Goal: Task Accomplishment & Management: Manage account settings

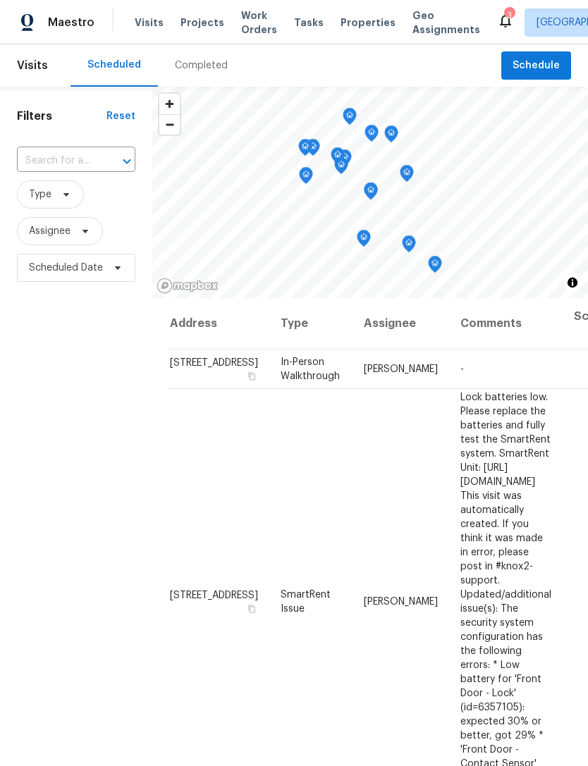
click at [138, 17] on span "Visits" at bounding box center [149, 23] width 29 height 14
click at [140, 28] on span "Visits" at bounding box center [149, 23] width 29 height 14
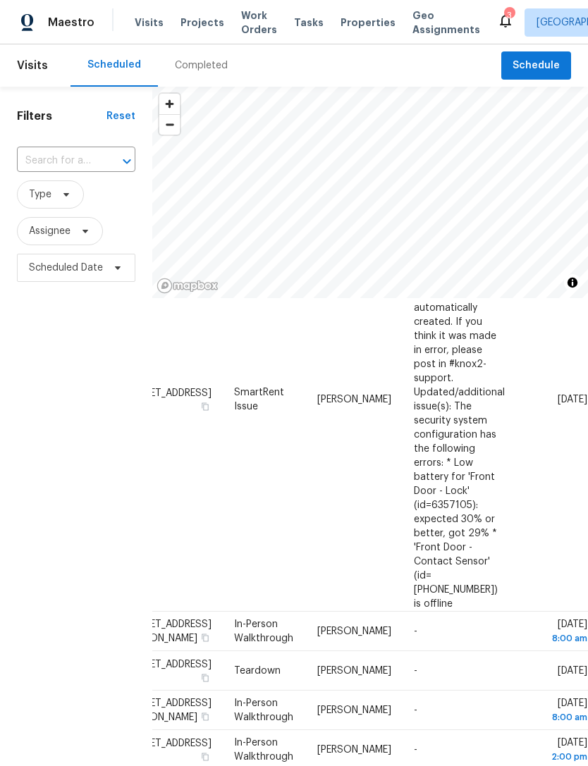
scroll to position [202, 124]
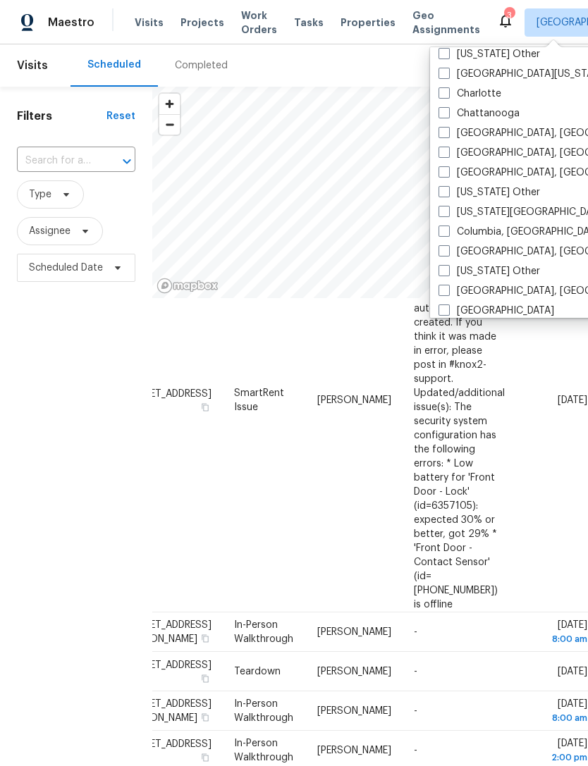
scroll to position [268, 0]
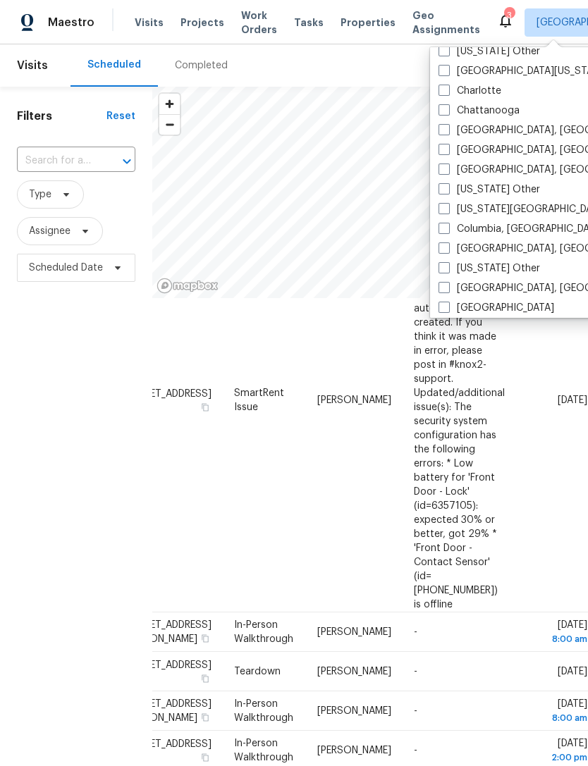
click at [451, 228] on label "Columbia, [GEOGRAPHIC_DATA]" at bounding box center [521, 229] width 166 height 14
click at [448, 228] on input "Columbia, [GEOGRAPHIC_DATA]" at bounding box center [442, 226] width 9 height 9
checkbox input "true"
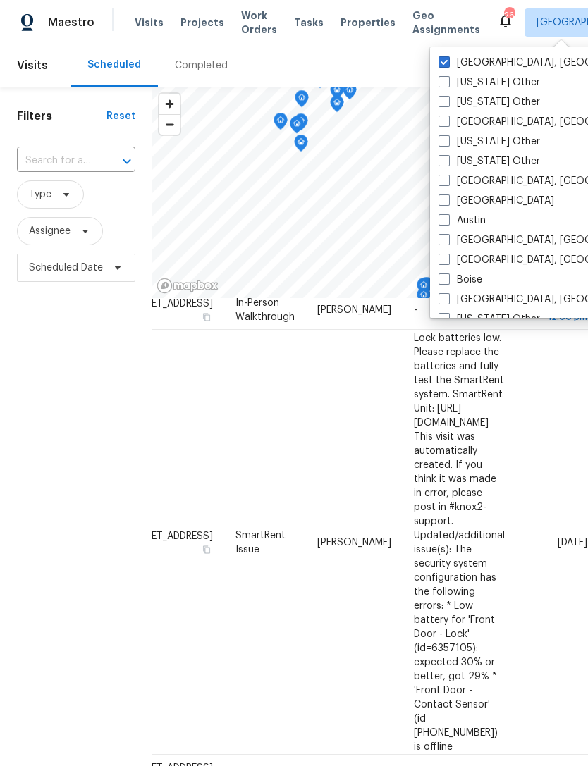
click at [446, 60] on span at bounding box center [443, 61] width 11 height 11
click at [446, 60] on input "[GEOGRAPHIC_DATA], [GEOGRAPHIC_DATA]" at bounding box center [442, 60] width 9 height 9
checkbox input "false"
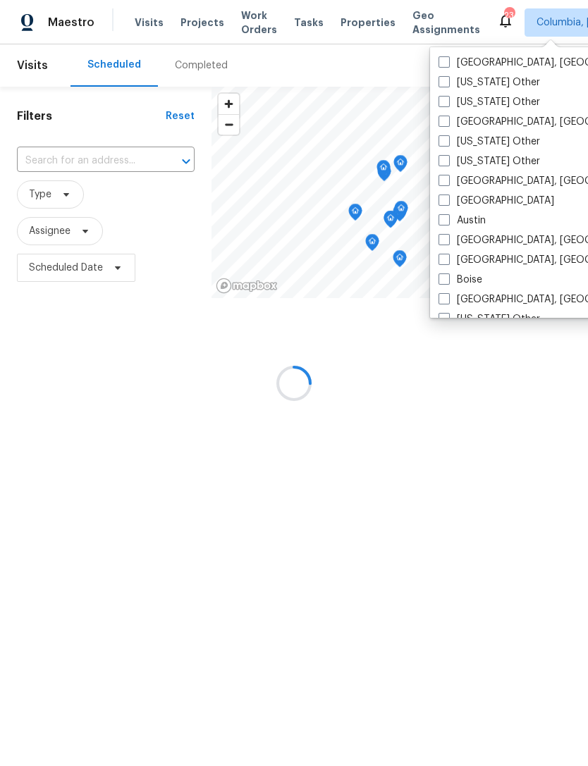
scroll to position [202, 0]
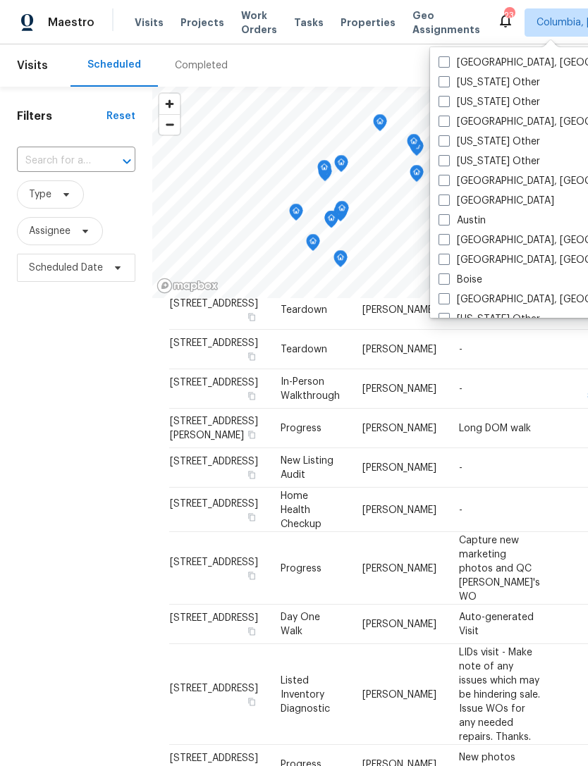
click at [145, 24] on span "Visits" at bounding box center [149, 23] width 29 height 14
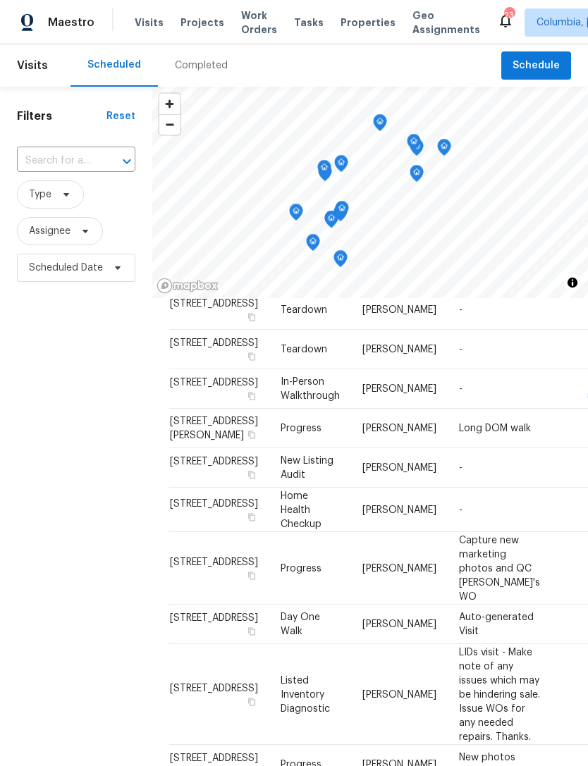
click at [350, 20] on span "Properties" at bounding box center [367, 23] width 55 height 14
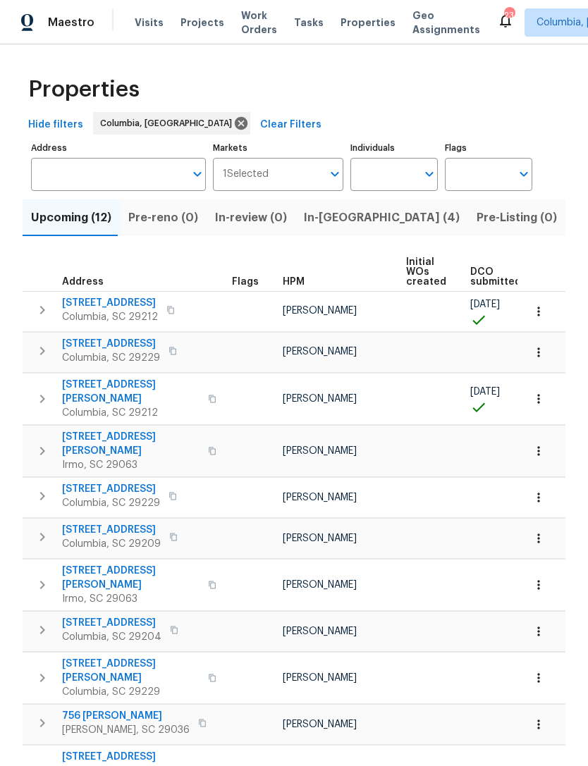
click at [142, 20] on span "Visits" at bounding box center [149, 23] width 29 height 14
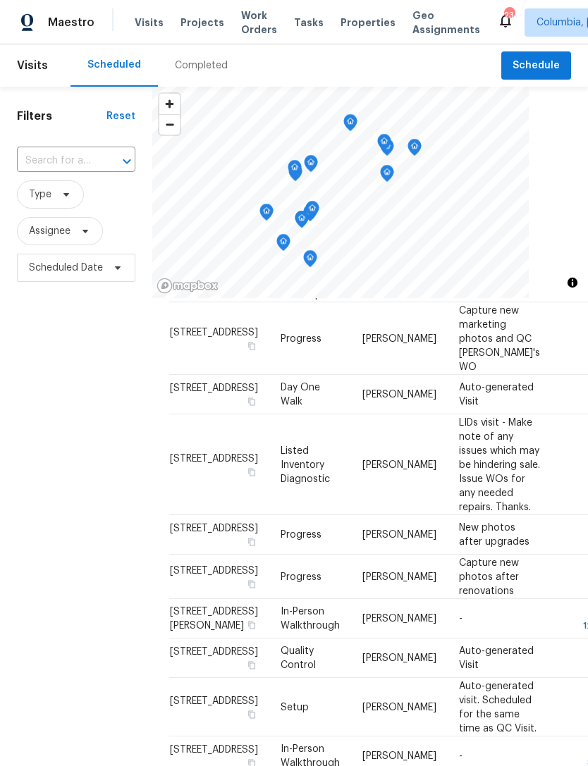
scroll to position [744, 0]
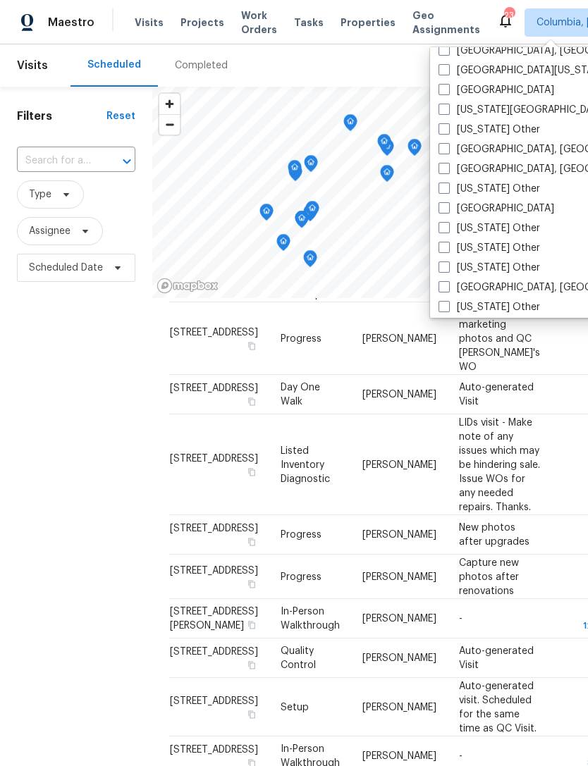
scroll to position [581, 0]
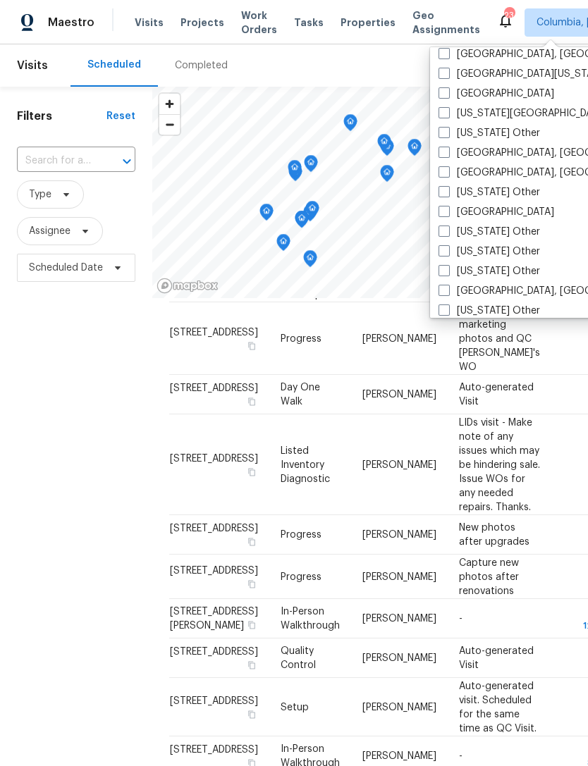
click at [447, 174] on span at bounding box center [443, 171] width 11 height 11
click at [447, 174] on input "[GEOGRAPHIC_DATA], [GEOGRAPHIC_DATA]" at bounding box center [442, 170] width 9 height 9
checkbox input "true"
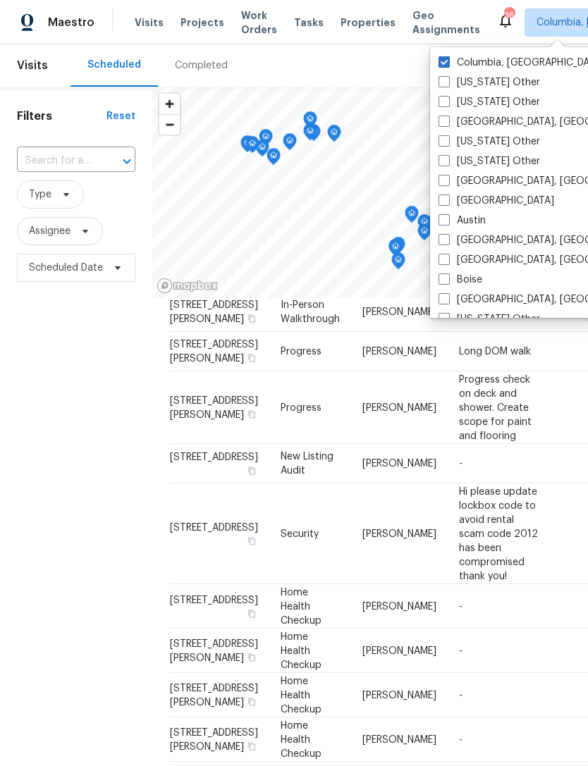
click at [444, 59] on span at bounding box center [443, 61] width 11 height 11
click at [444, 59] on input "Columbia, [GEOGRAPHIC_DATA]" at bounding box center [442, 60] width 9 height 9
checkbox input "false"
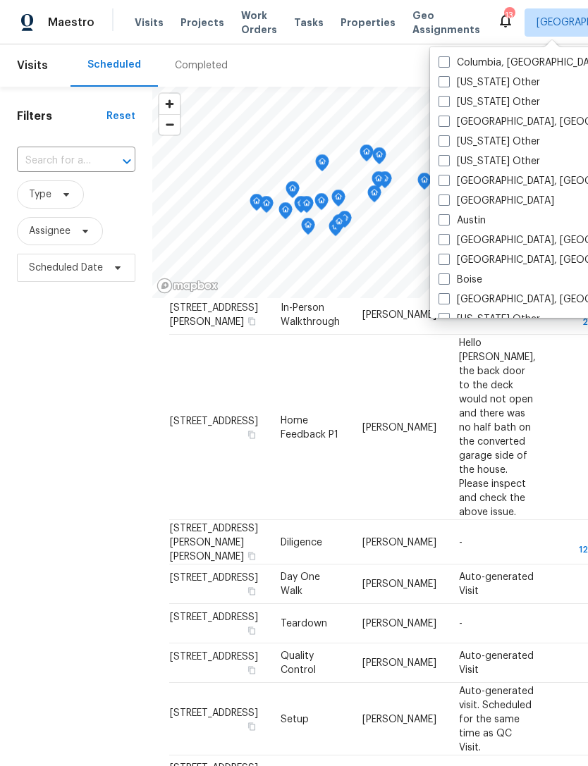
click at [354, 28] on span "Properties" at bounding box center [367, 23] width 55 height 14
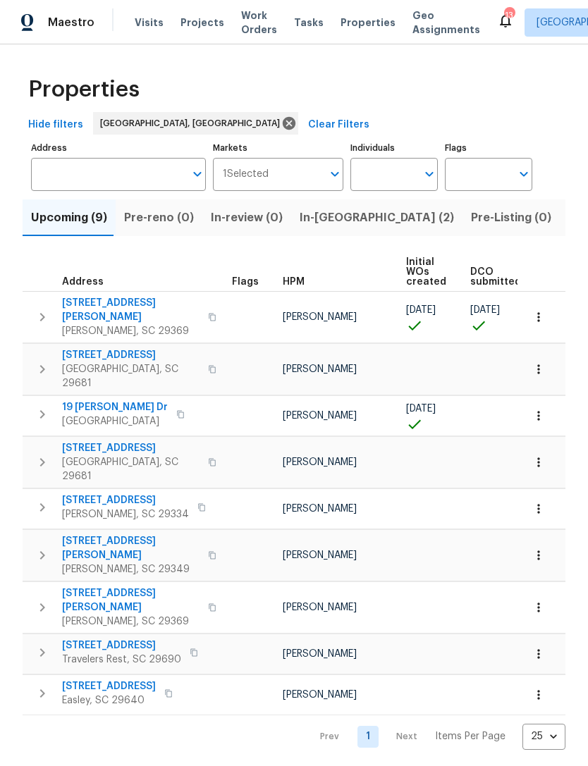
click at [143, 27] on span "Visits" at bounding box center [149, 23] width 29 height 14
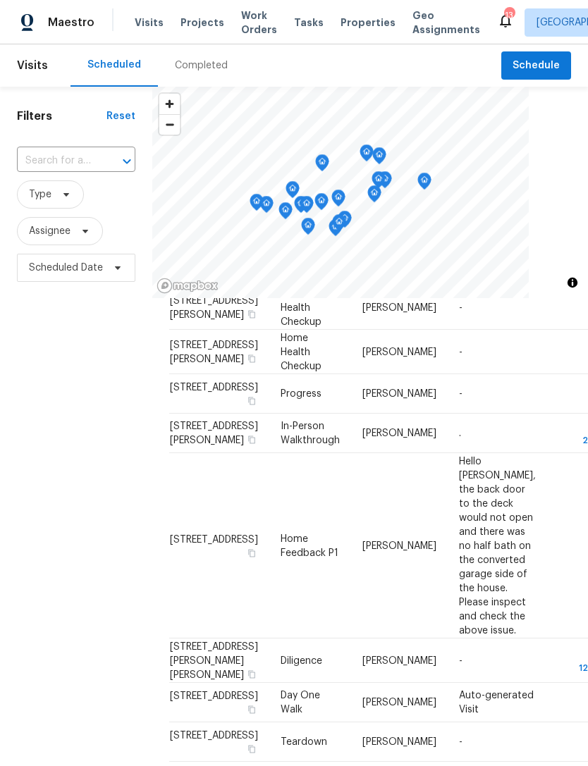
scroll to position [462, 0]
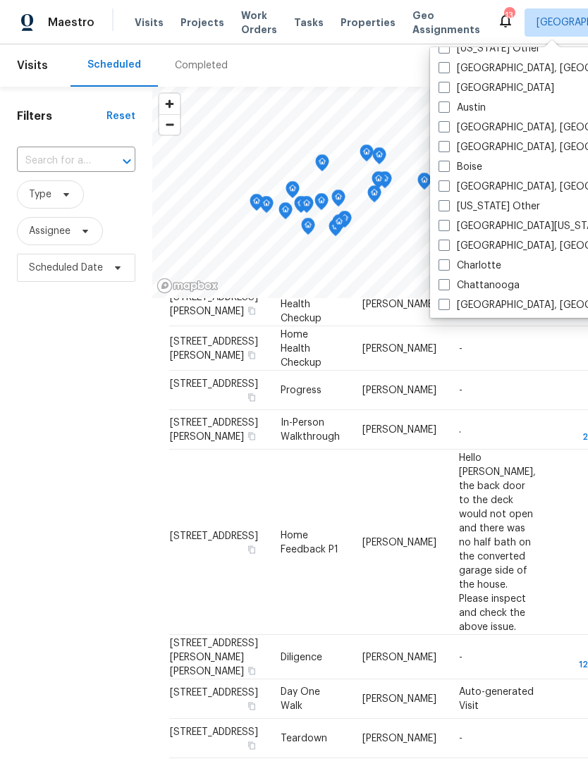
scroll to position [125, 0]
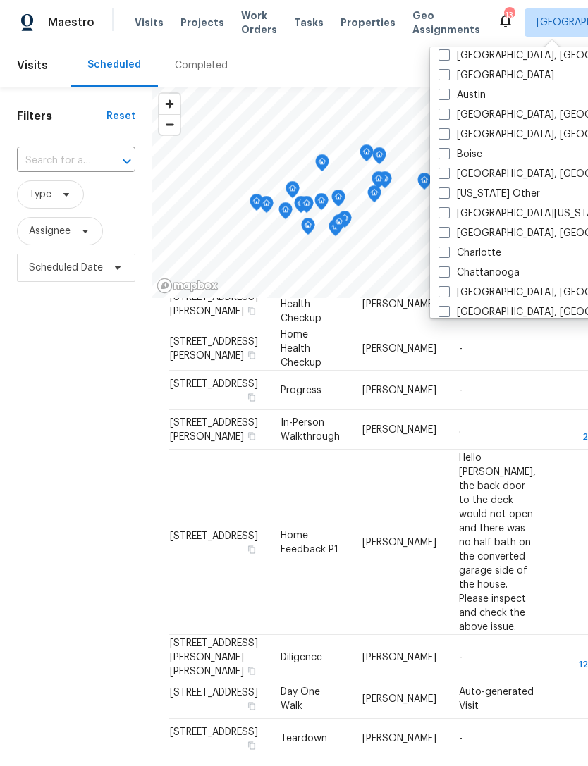
click at [457, 254] on label "Charlotte" at bounding box center [469, 253] width 63 height 14
click at [448, 254] on input "Charlotte" at bounding box center [442, 250] width 9 height 9
checkbox input "true"
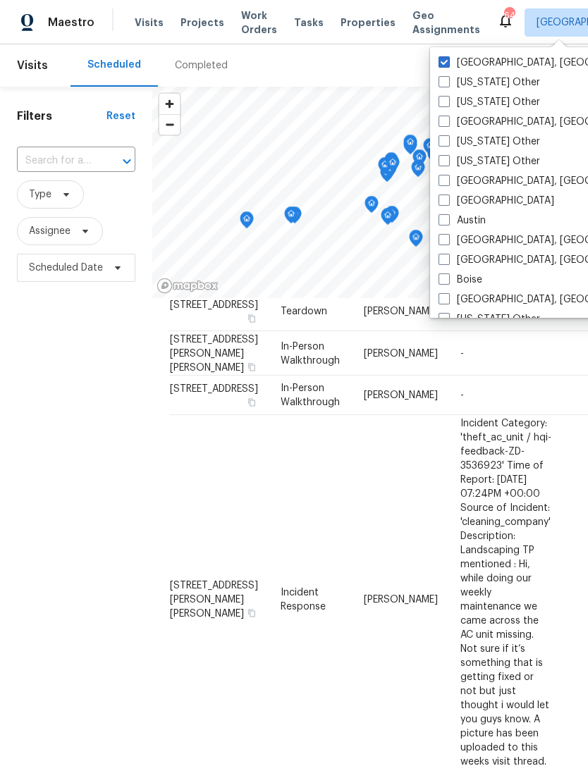
click at [448, 59] on span at bounding box center [443, 61] width 11 height 11
click at [448, 59] on input "[GEOGRAPHIC_DATA], [GEOGRAPHIC_DATA]" at bounding box center [442, 60] width 9 height 9
checkbox input "false"
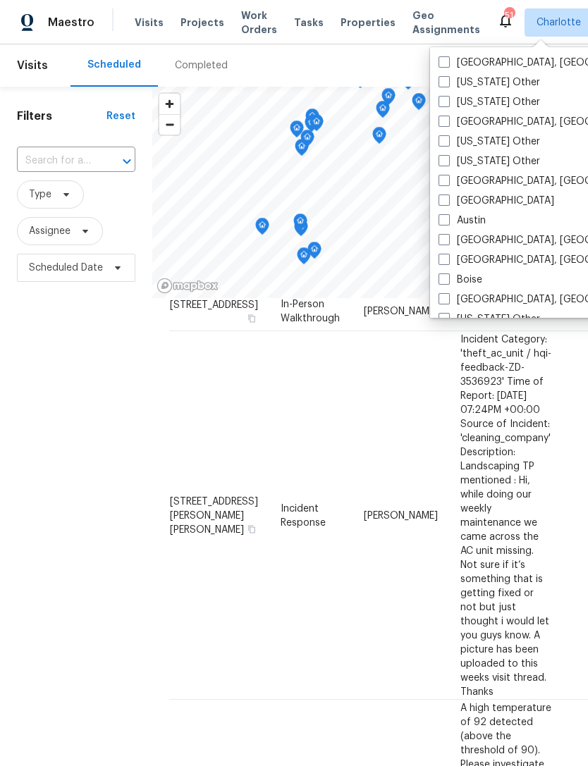
click at [340, 29] on span "Properties" at bounding box center [367, 23] width 55 height 14
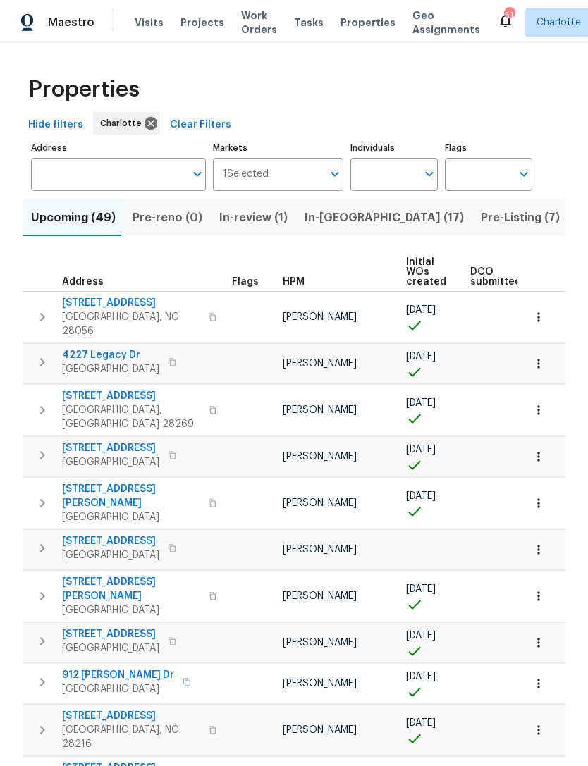
click at [151, 16] on span "Visits" at bounding box center [149, 23] width 29 height 14
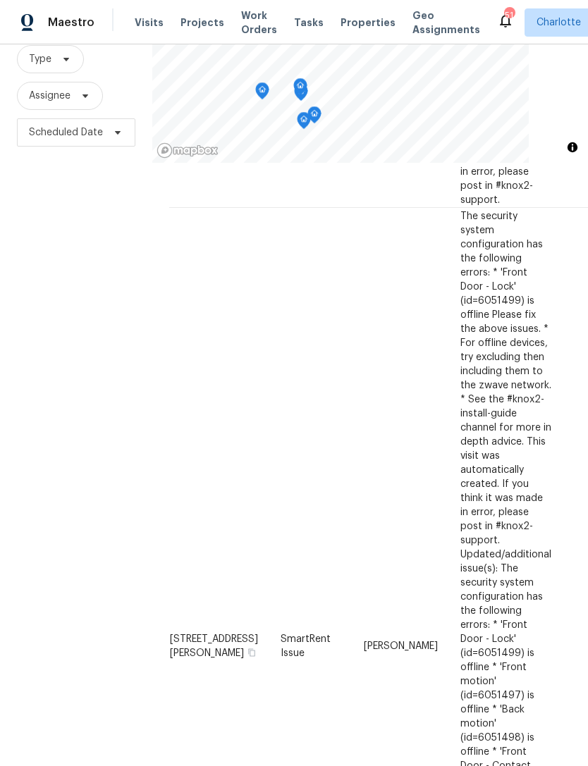
scroll to position [1032, 0]
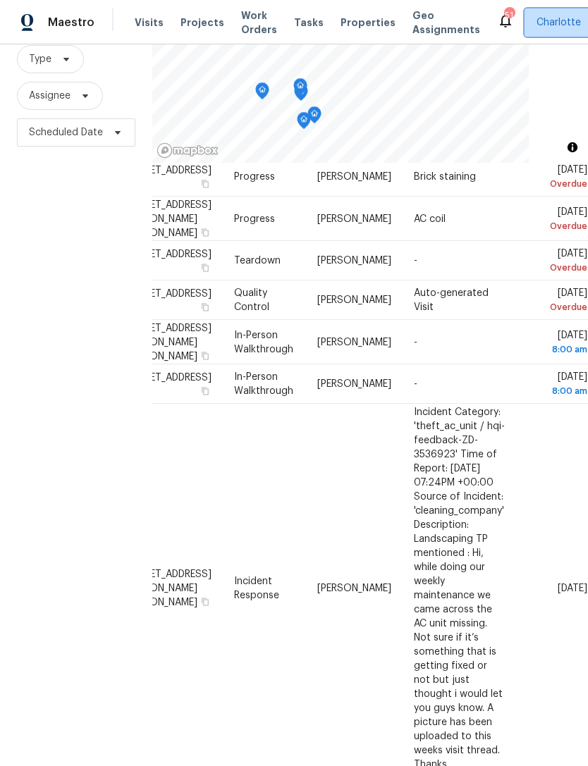
click at [536, 24] on span "Charlotte" at bounding box center [558, 23] width 44 height 14
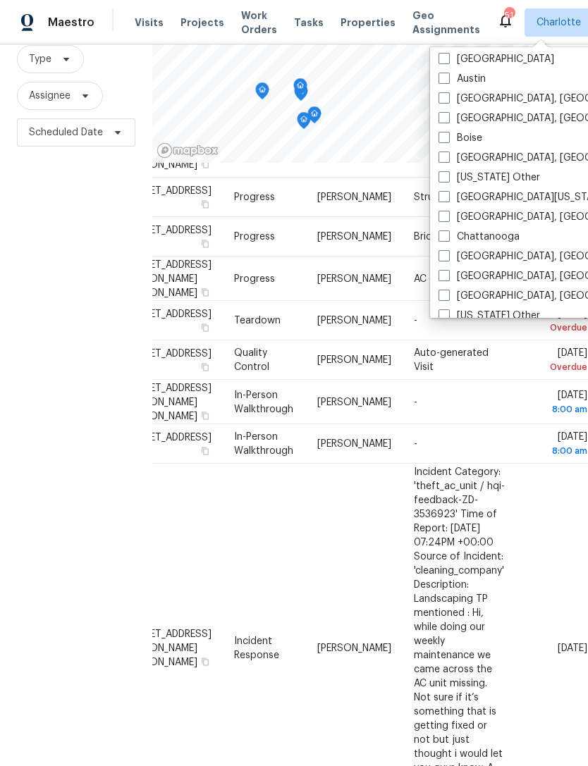
scroll to position [150, 0]
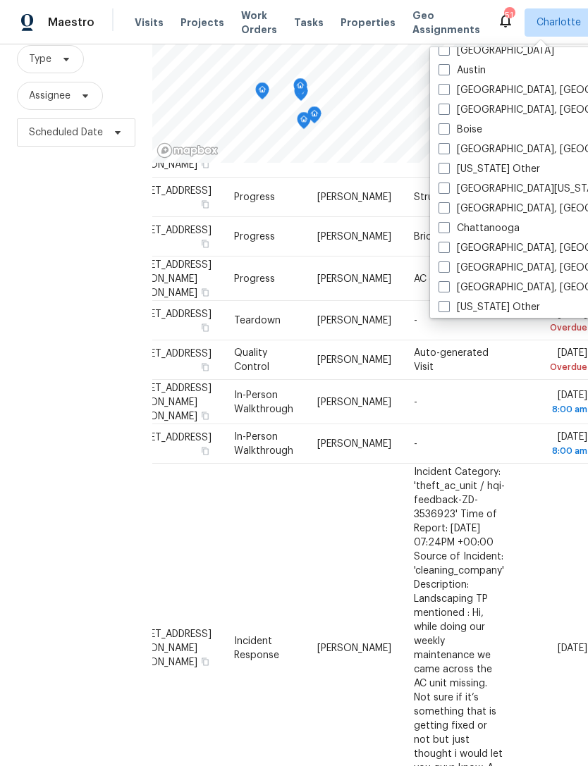
click at [453, 209] on label "[GEOGRAPHIC_DATA], [GEOGRAPHIC_DATA]" at bounding box center [547, 209] width 219 height 14
click at [448, 209] on input "[GEOGRAPHIC_DATA], [GEOGRAPHIC_DATA]" at bounding box center [442, 206] width 9 height 9
checkbox input "true"
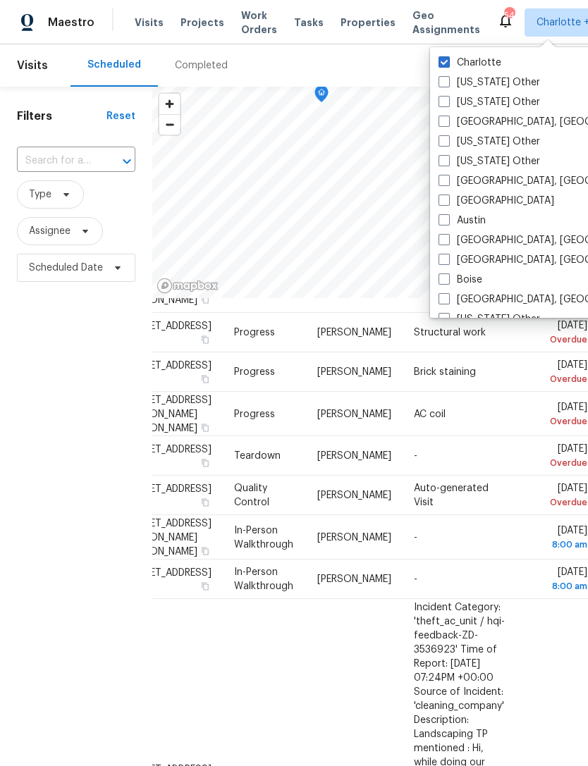
click at [448, 56] on span at bounding box center [443, 61] width 11 height 11
click at [448, 56] on input "Charlotte" at bounding box center [442, 60] width 9 height 9
checkbox input "false"
